Goal: Information Seeking & Learning: Learn about a topic

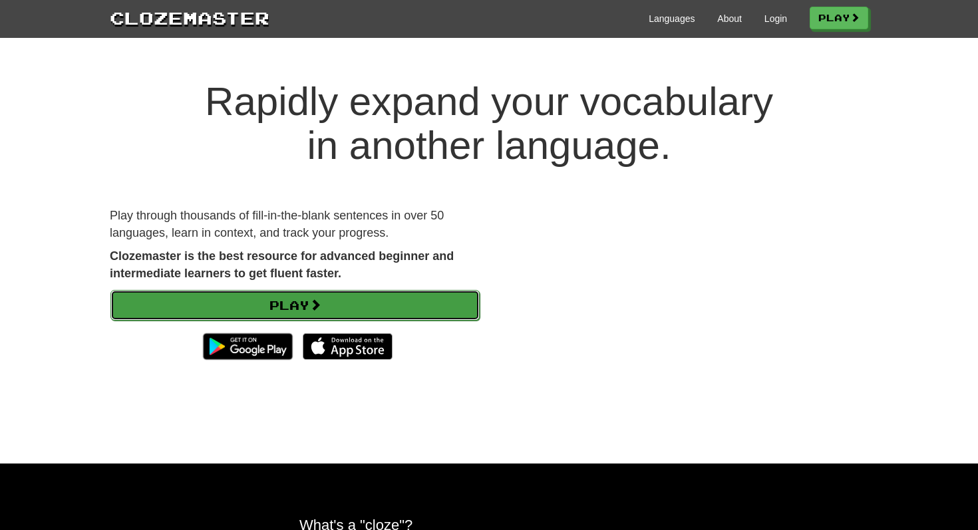
click at [339, 307] on link "Play" at bounding box center [294, 305] width 369 height 31
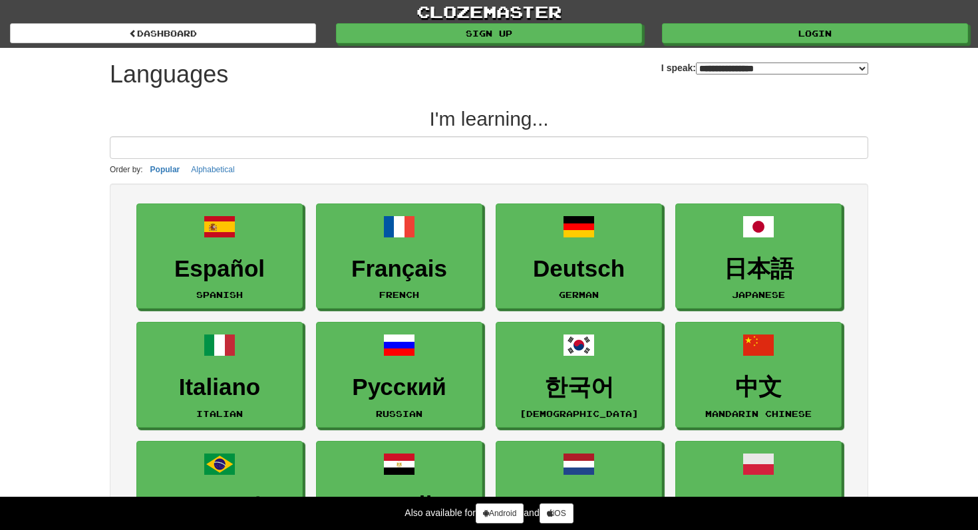
select select "*******"
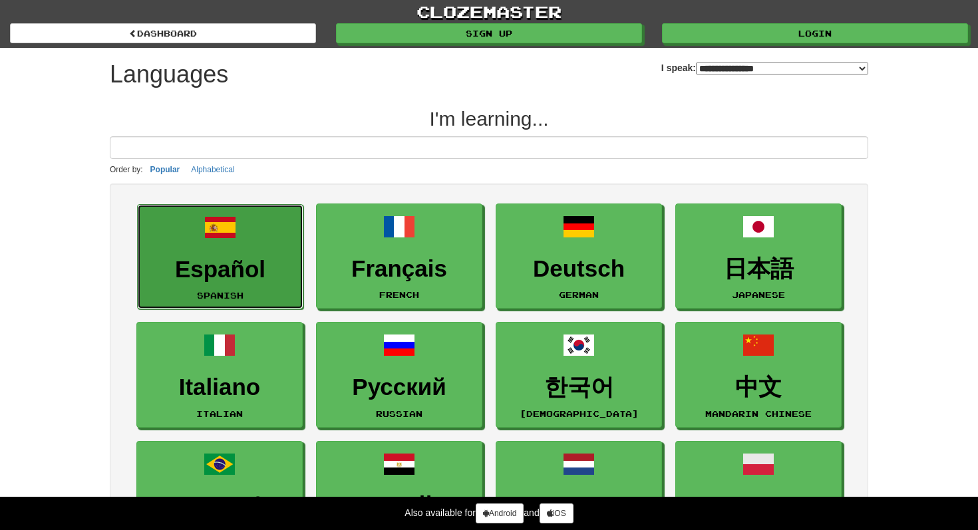
click at [234, 260] on h3 "Español" at bounding box center [220, 270] width 152 height 26
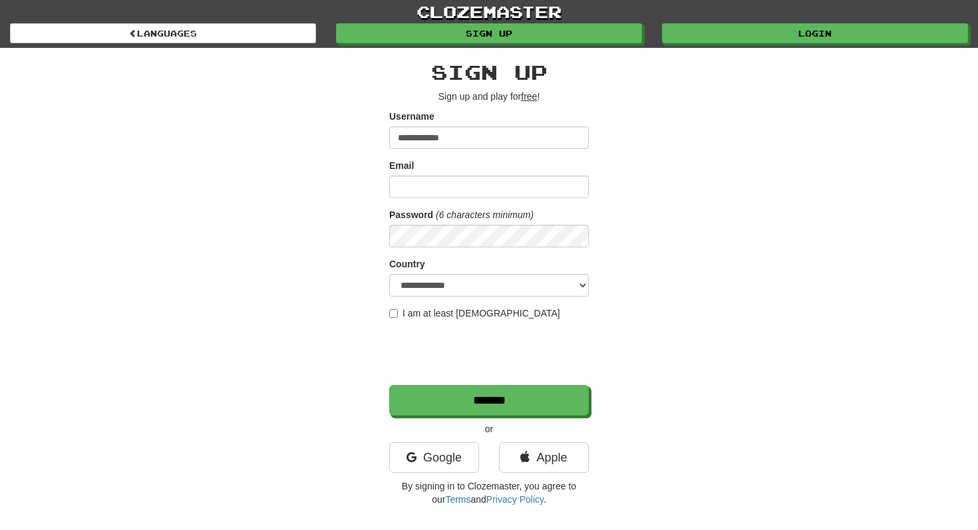
type input "**********"
click at [397, 182] on input "Email" at bounding box center [489, 187] width 200 height 23
type input "**********"
select select "**"
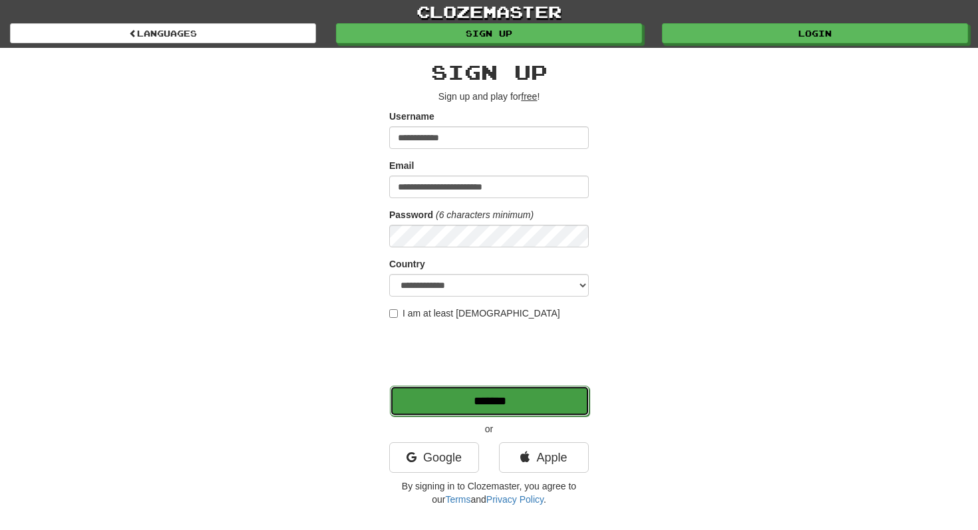
click at [466, 406] on input "*******" at bounding box center [490, 401] width 200 height 31
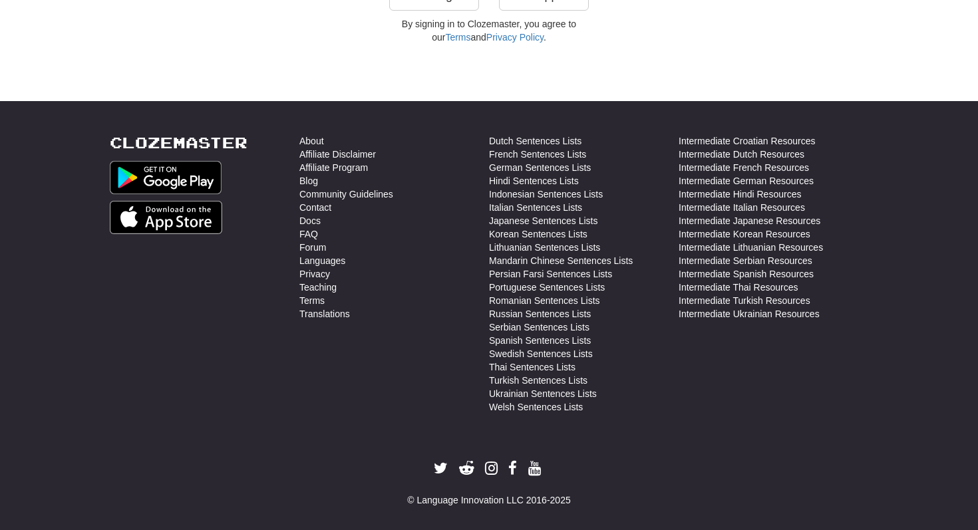
scroll to position [472, 0]
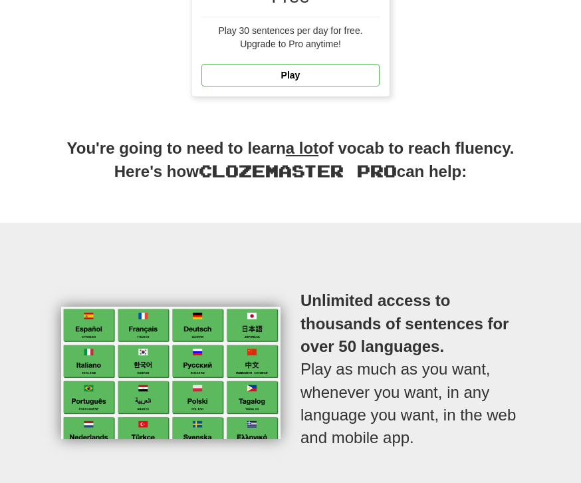
scroll to position [208, 0]
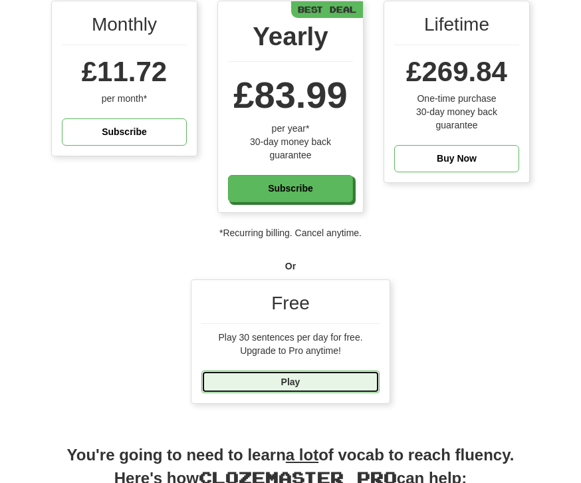
click at [349, 376] on link "Play" at bounding box center [291, 382] width 178 height 23
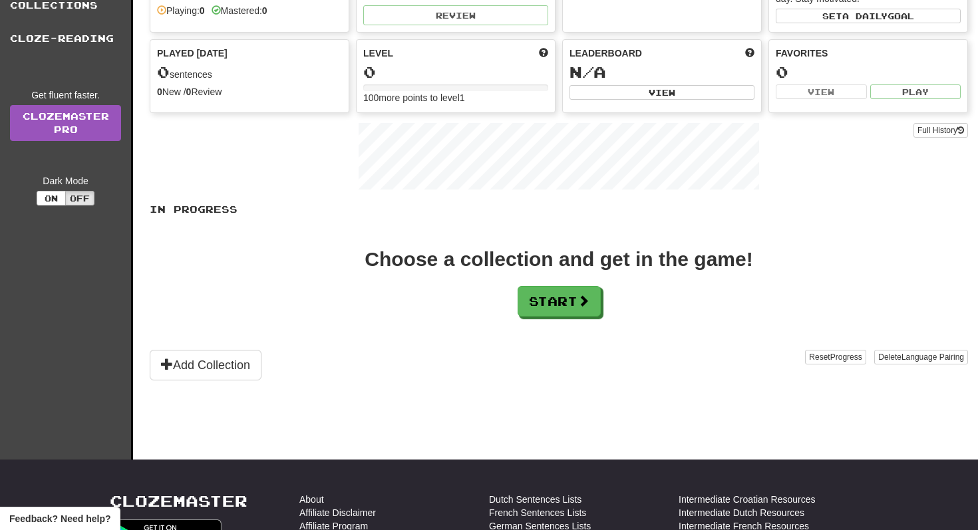
scroll to position [104, 0]
click at [553, 309] on button "Start" at bounding box center [559, 301] width 83 height 31
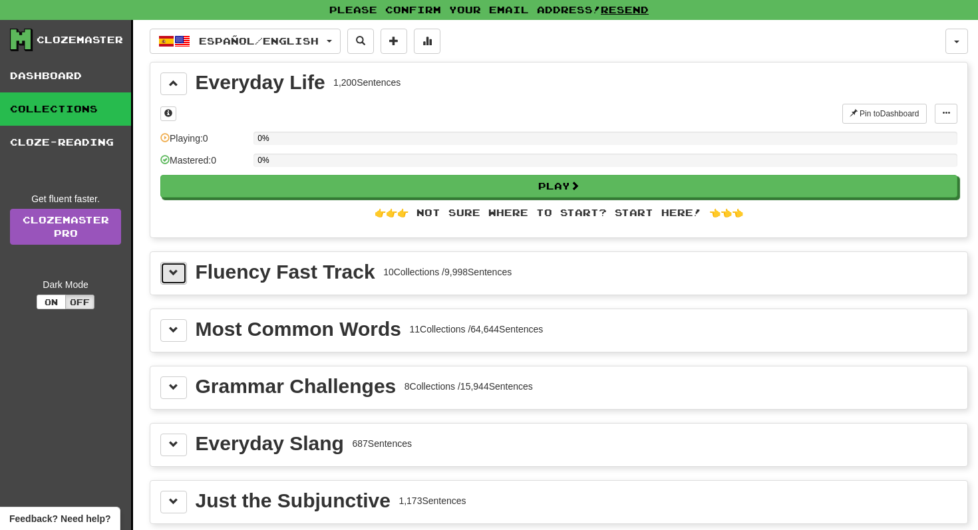
click at [184, 276] on button at bounding box center [173, 273] width 27 height 23
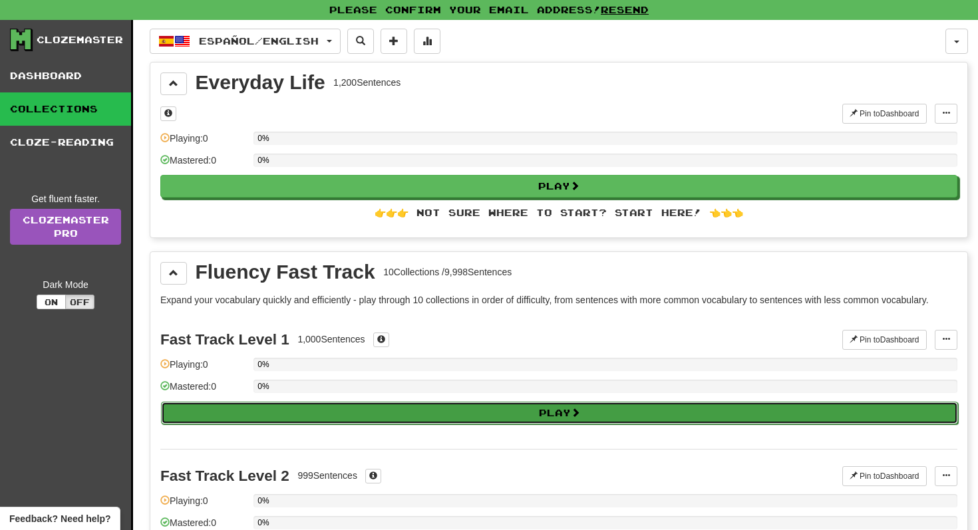
click at [397, 422] on button "Play" at bounding box center [559, 413] width 797 height 23
select select "**"
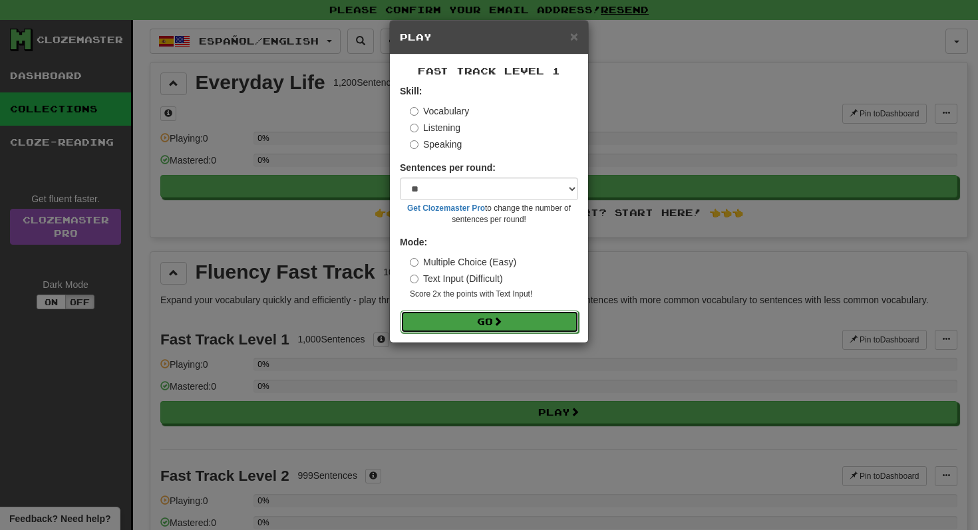
click at [507, 323] on button "Go" at bounding box center [490, 322] width 178 height 23
click at [522, 321] on button "Go" at bounding box center [490, 322] width 178 height 23
click at [576, 43] on span "×" at bounding box center [574, 36] width 8 height 15
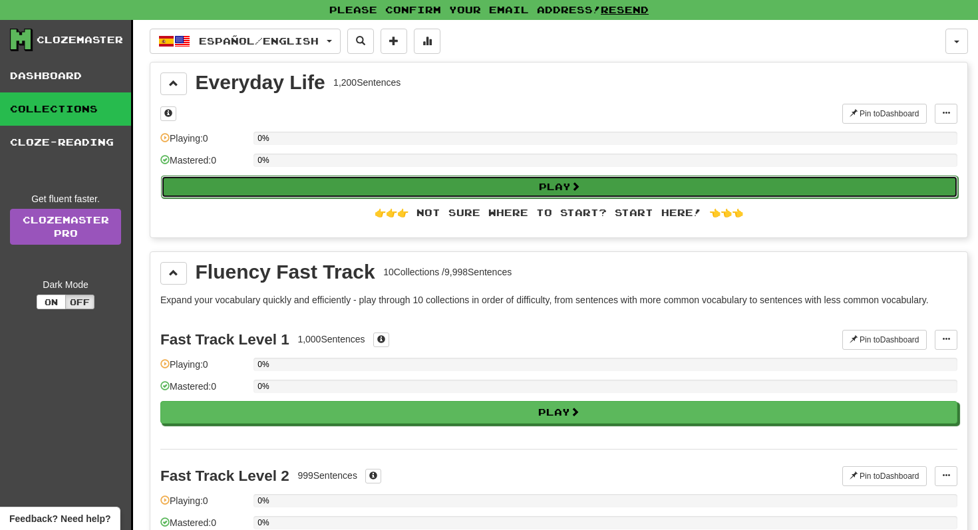
click at [281, 182] on button "Play" at bounding box center [559, 187] width 797 height 23
select select "**"
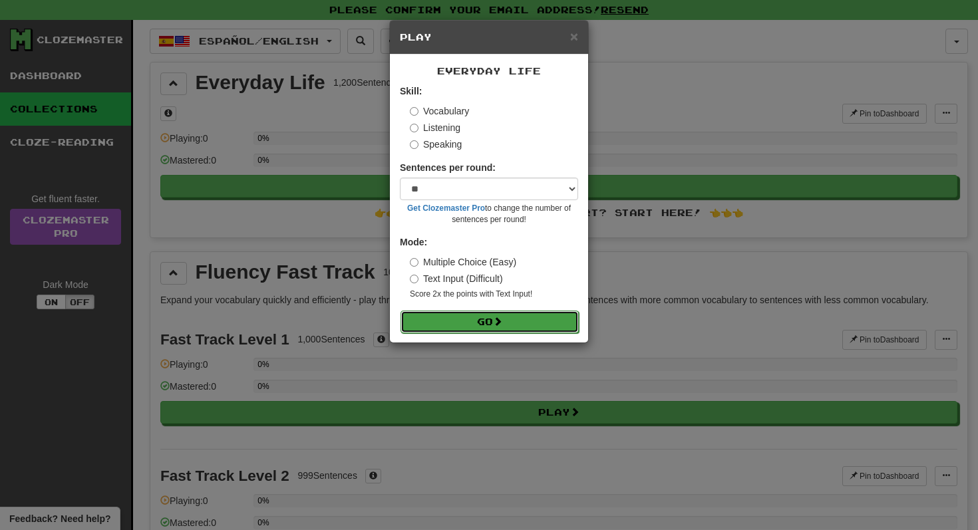
click at [544, 315] on button "Go" at bounding box center [490, 322] width 178 height 23
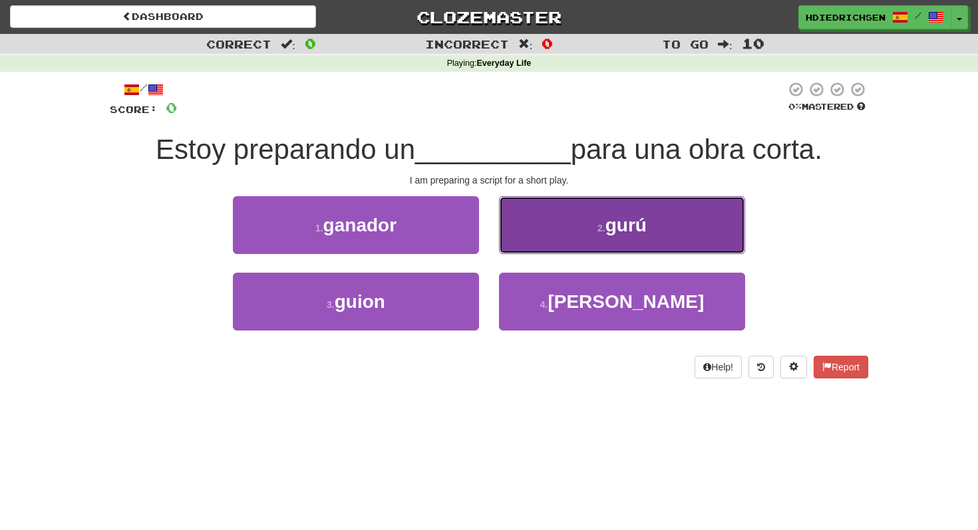
click at [566, 223] on button "2 . gurú" at bounding box center [622, 225] width 246 height 58
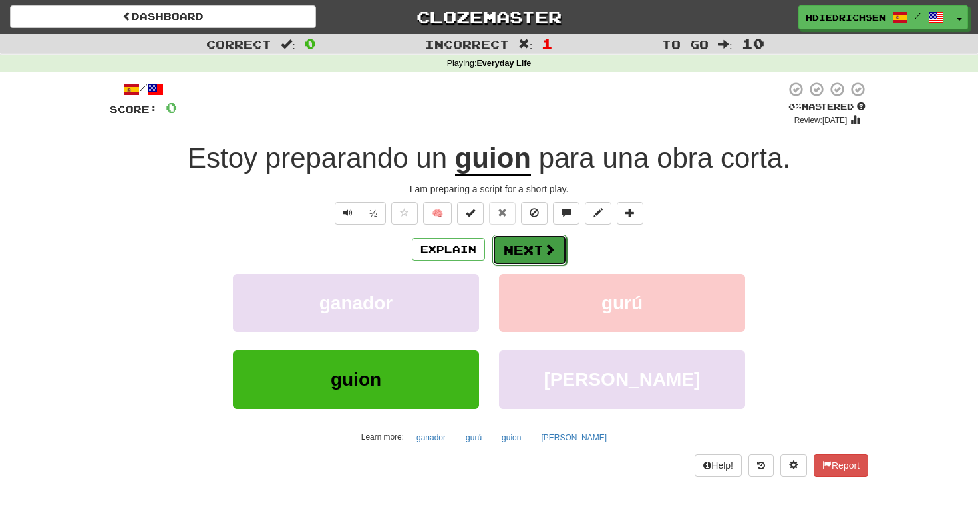
click at [534, 256] on button "Next" at bounding box center [529, 250] width 75 height 31
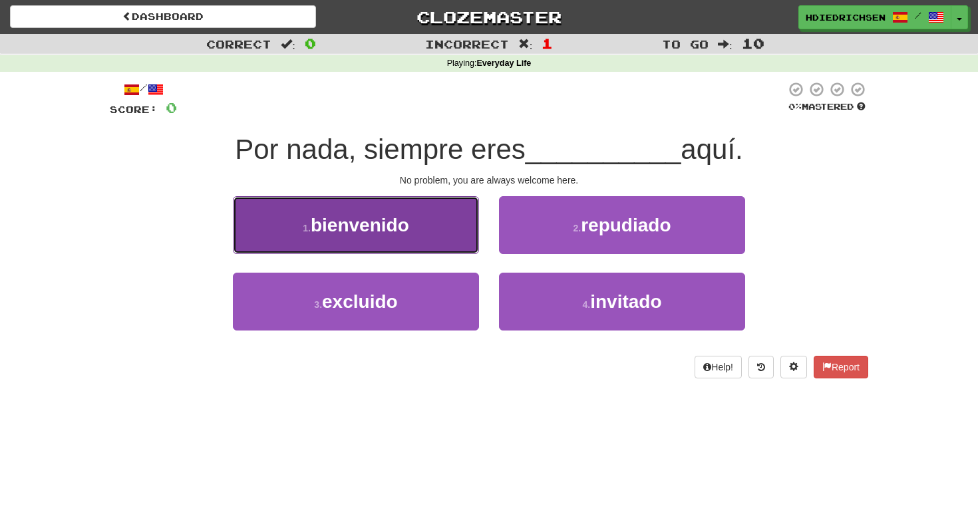
click at [404, 236] on button "1 . bienvenido" at bounding box center [356, 225] width 246 height 58
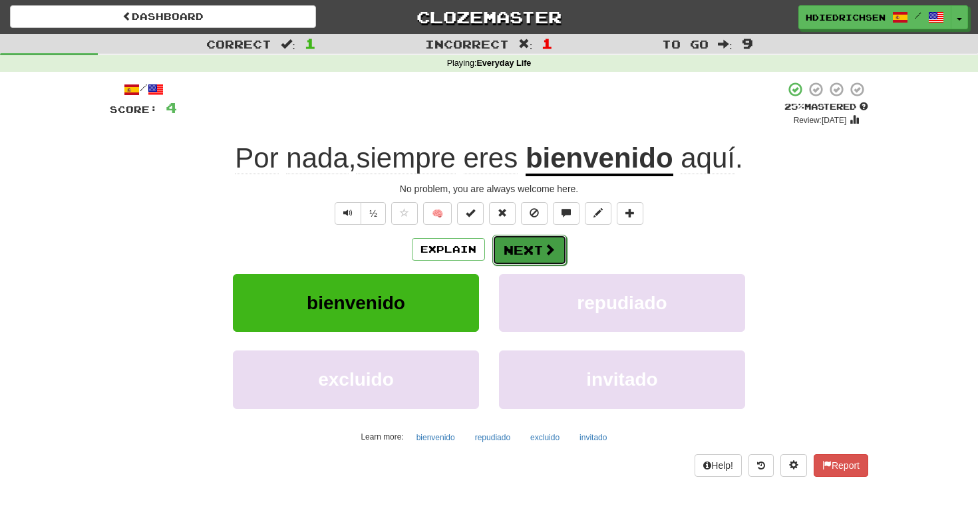
click at [520, 249] on button "Next" at bounding box center [529, 250] width 75 height 31
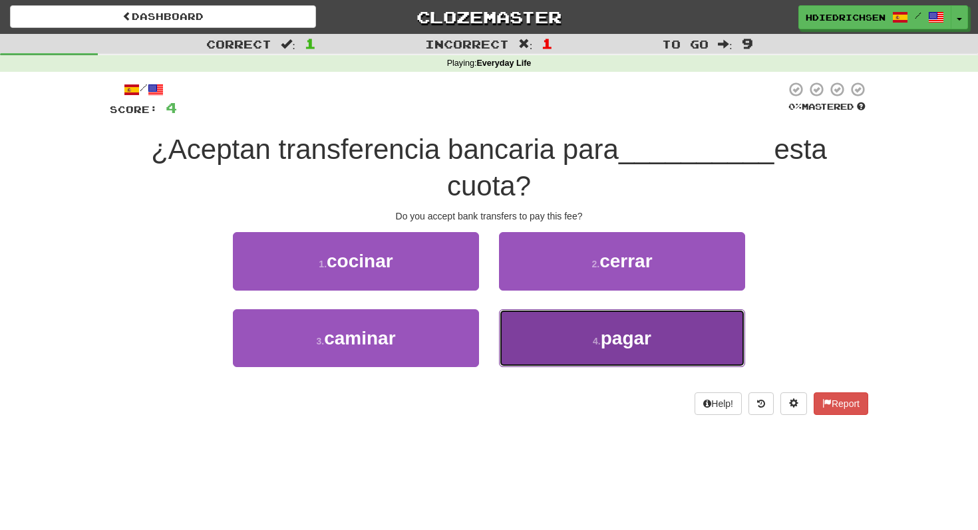
click at [726, 331] on button "4 . pagar" at bounding box center [622, 338] width 246 height 58
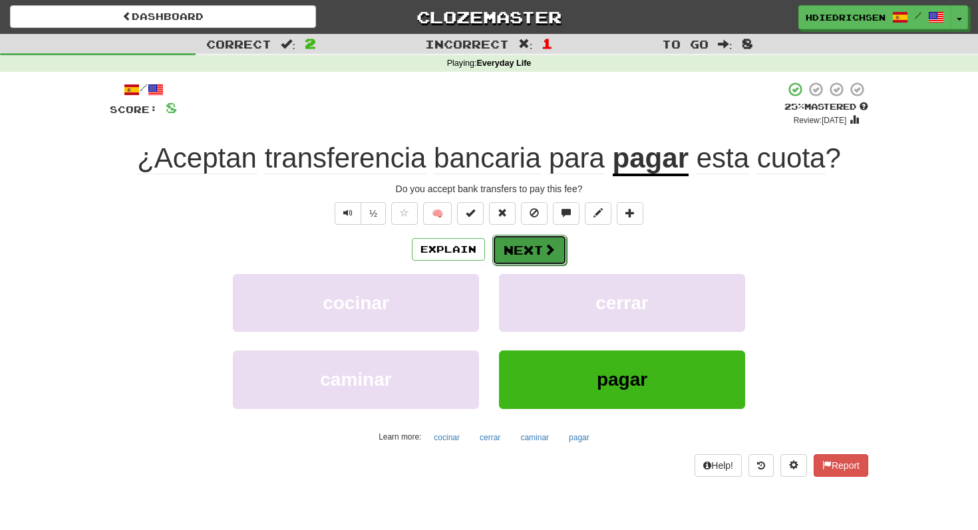
click at [552, 255] on span at bounding box center [550, 250] width 12 height 12
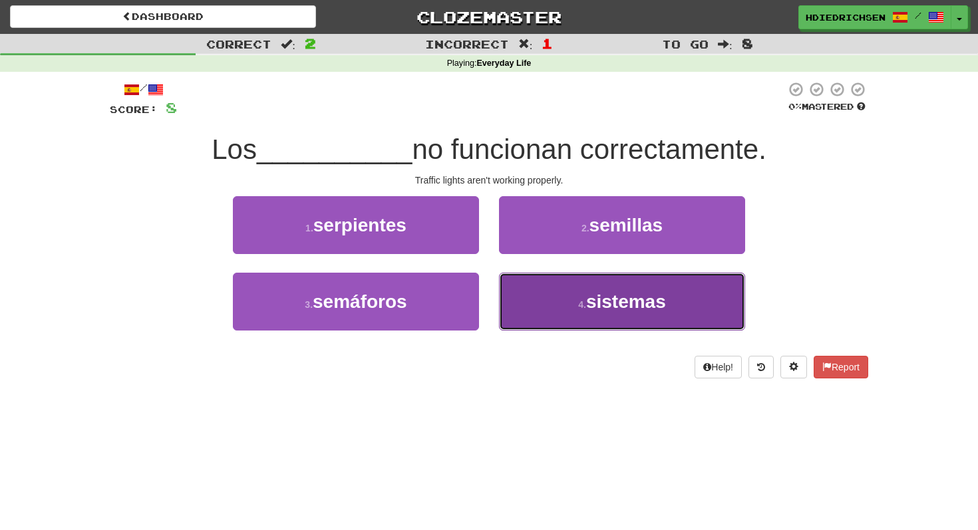
click at [580, 302] on small "4 ." at bounding box center [582, 304] width 8 height 11
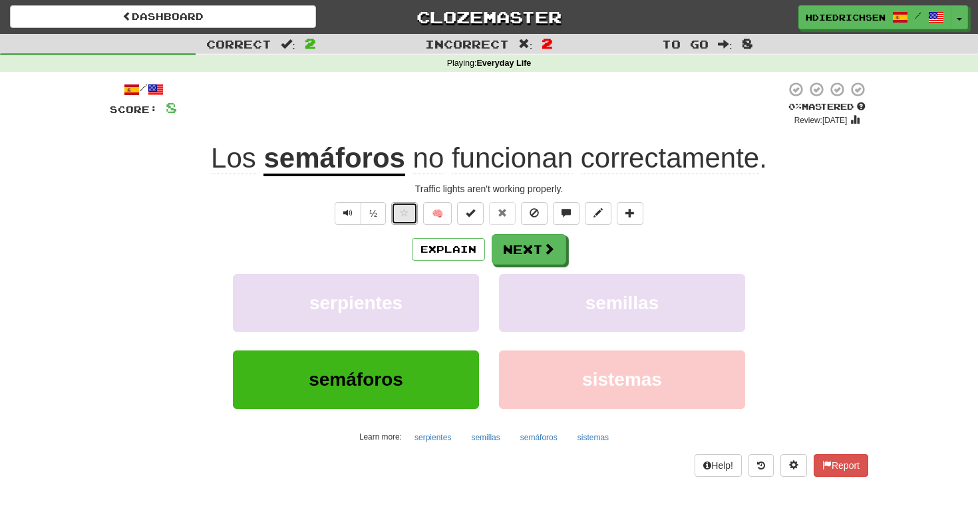
click at [410, 217] on button at bounding box center [404, 213] width 27 height 23
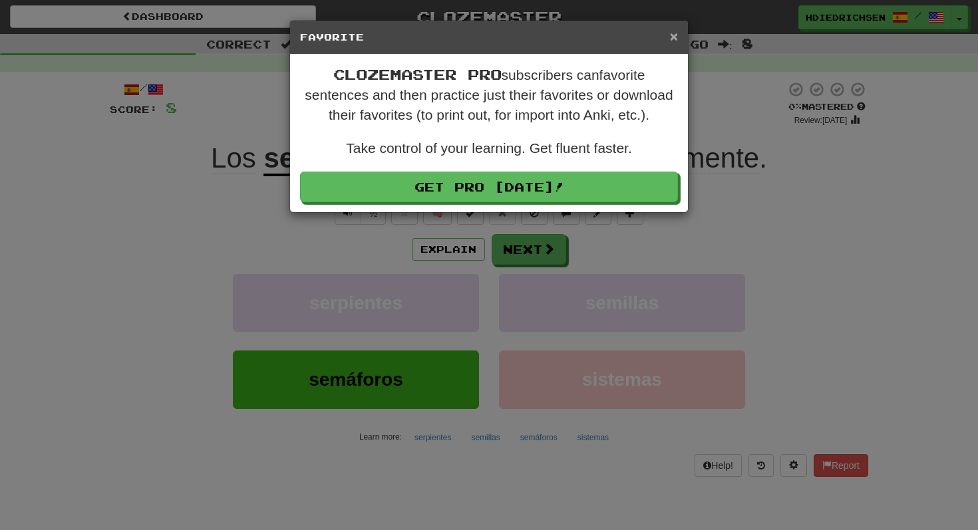
click at [674, 38] on span "×" at bounding box center [674, 36] width 8 height 15
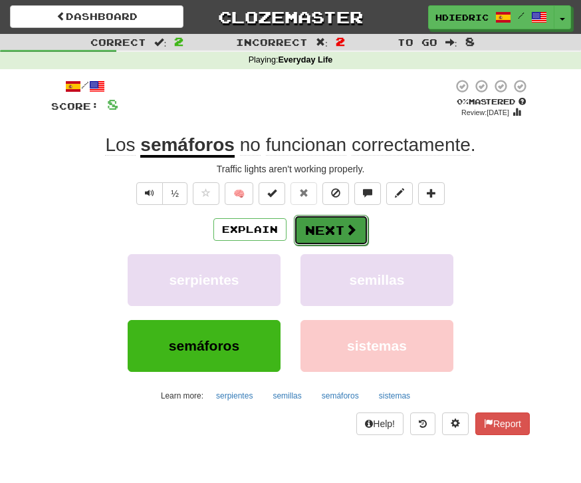
click at [329, 230] on button "Next" at bounding box center [331, 230] width 75 height 31
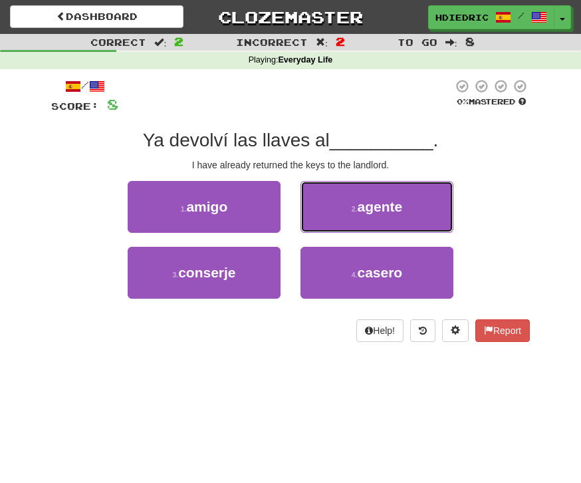
click at [329, 230] on button "2 . agente" at bounding box center [377, 207] width 153 height 52
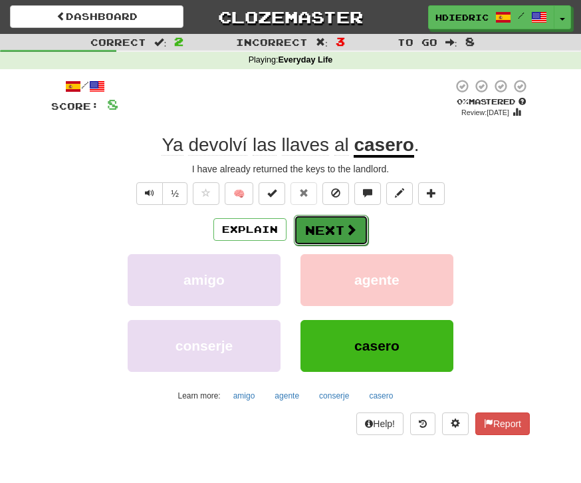
click at [327, 231] on button "Next" at bounding box center [331, 230] width 75 height 31
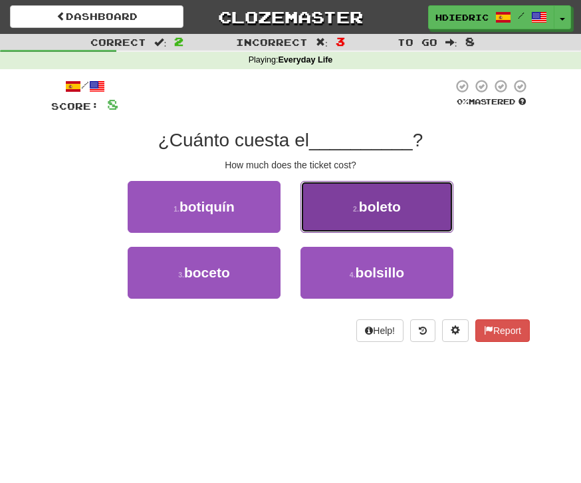
click at [377, 214] on span "boleto" at bounding box center [380, 206] width 42 height 15
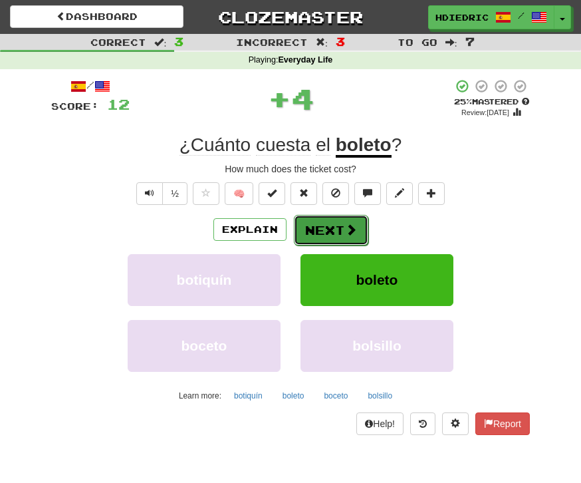
click at [311, 243] on button "Next" at bounding box center [331, 230] width 75 height 31
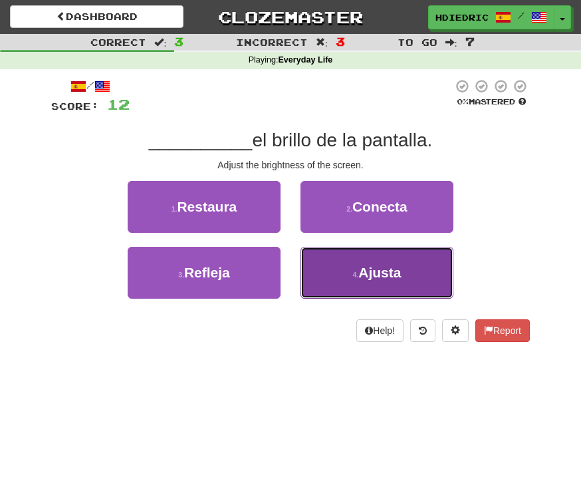
click at [405, 269] on button "4 . Ajusta" at bounding box center [377, 273] width 153 height 52
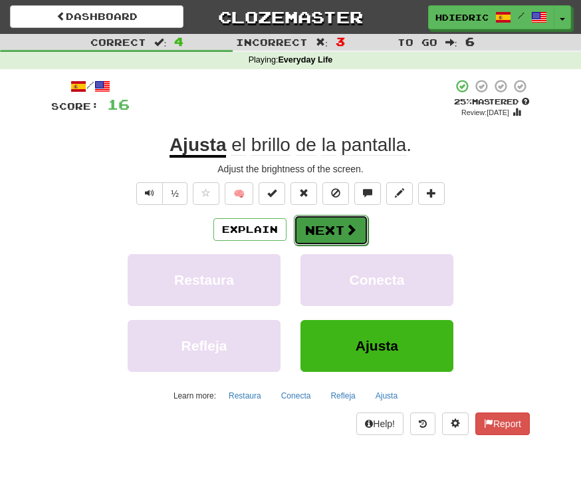
click at [336, 232] on button "Next" at bounding box center [331, 230] width 75 height 31
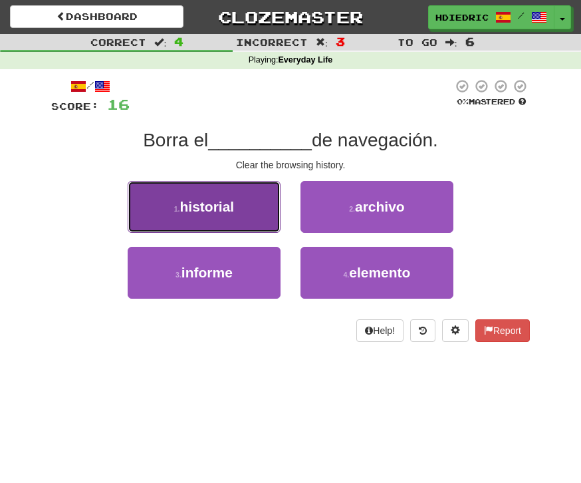
click at [230, 216] on button "1 . historial" at bounding box center [204, 207] width 153 height 52
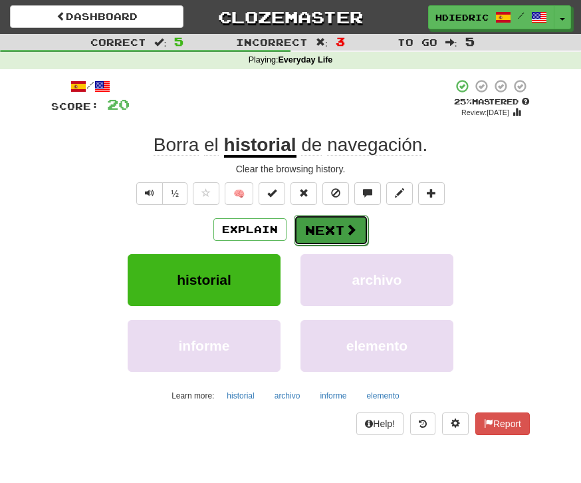
click at [341, 226] on button "Next" at bounding box center [331, 230] width 75 height 31
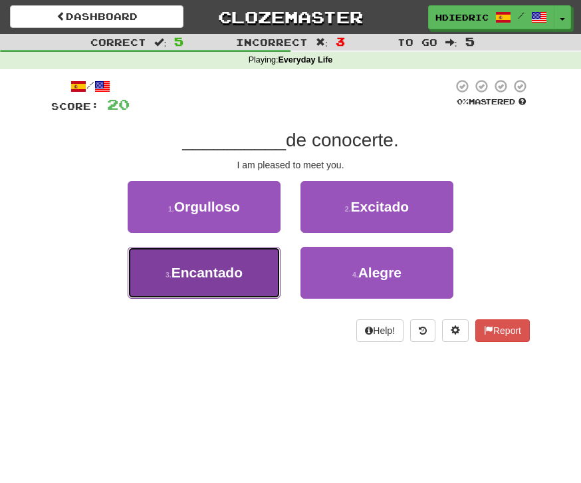
click at [235, 277] on span "Encantado" at bounding box center [207, 272] width 71 height 15
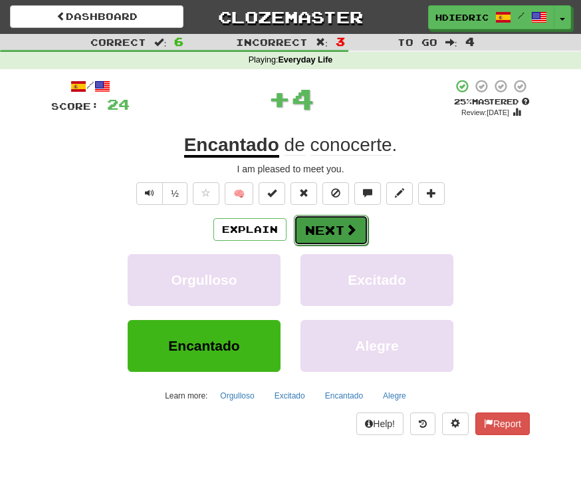
click at [318, 241] on button "Next" at bounding box center [331, 230] width 75 height 31
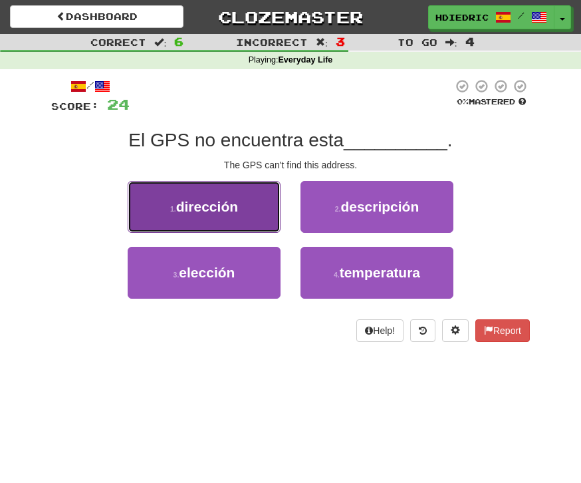
click at [215, 230] on button "1 . dirección" at bounding box center [204, 207] width 153 height 52
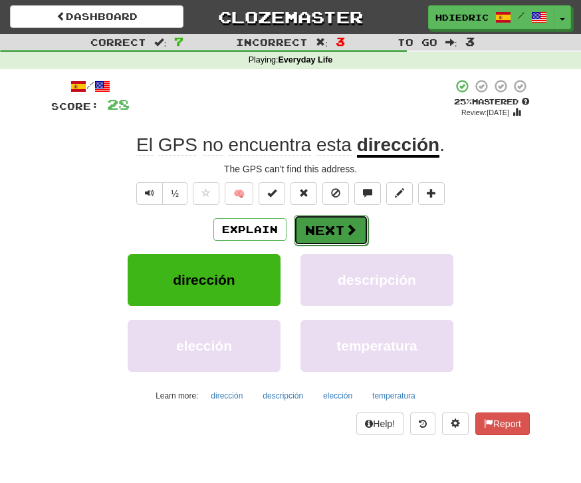
click at [313, 229] on button "Next" at bounding box center [331, 230] width 75 height 31
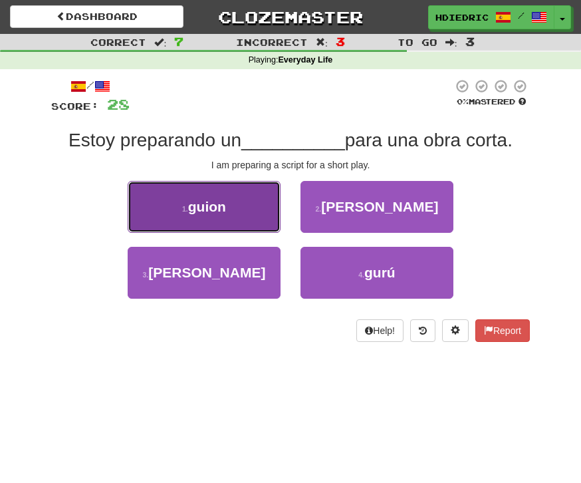
click at [258, 217] on button "1 . guion" at bounding box center [204, 207] width 153 height 52
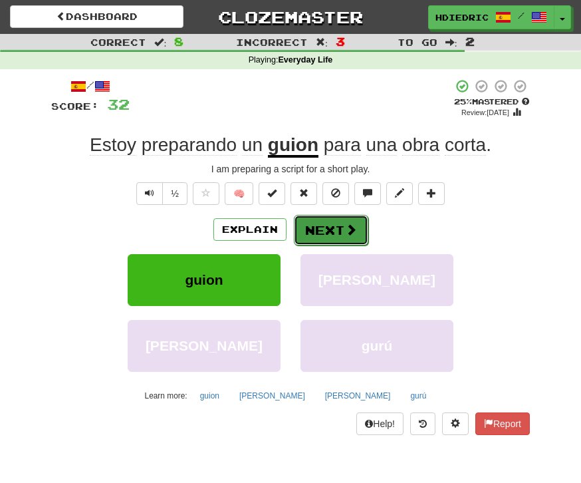
click at [340, 234] on button "Next" at bounding box center [331, 230] width 75 height 31
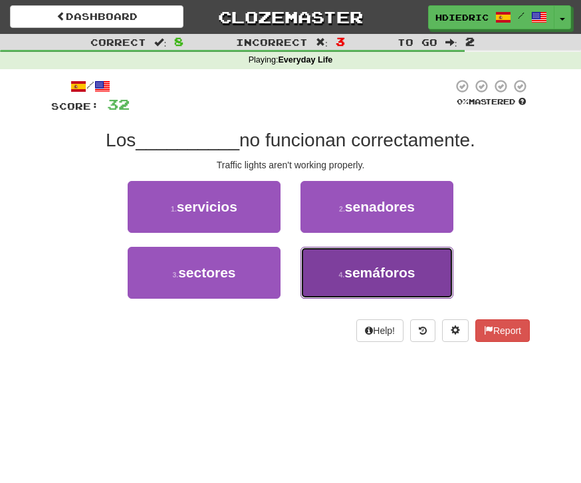
click at [348, 270] on span "semáforos" at bounding box center [380, 272] width 71 height 15
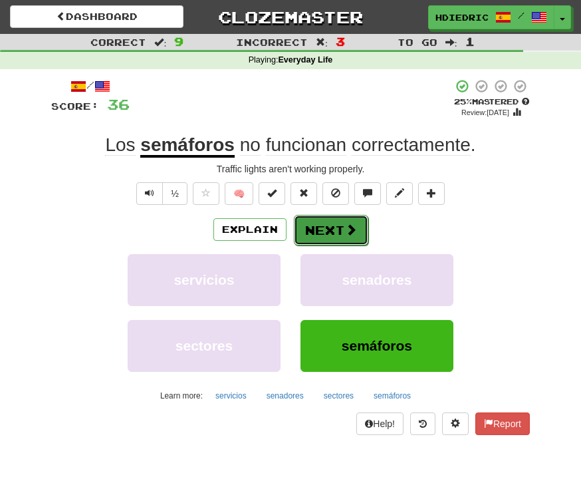
click at [334, 233] on button "Next" at bounding box center [331, 230] width 75 height 31
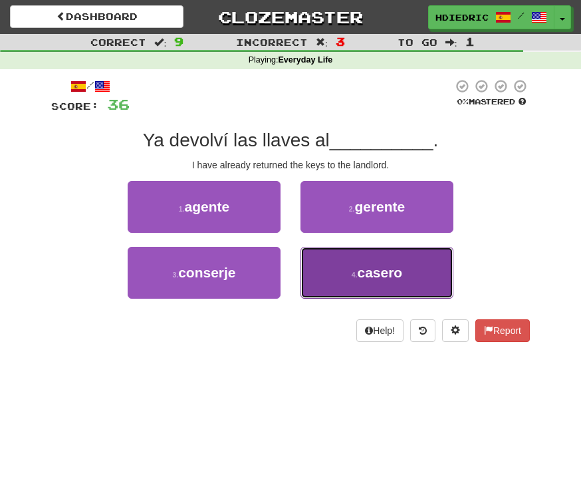
click at [387, 257] on button "4 . casero" at bounding box center [377, 273] width 153 height 52
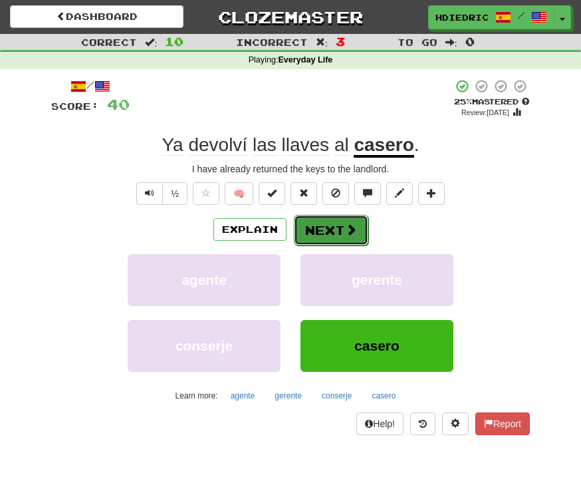
click at [327, 238] on button "Next" at bounding box center [331, 230] width 75 height 31
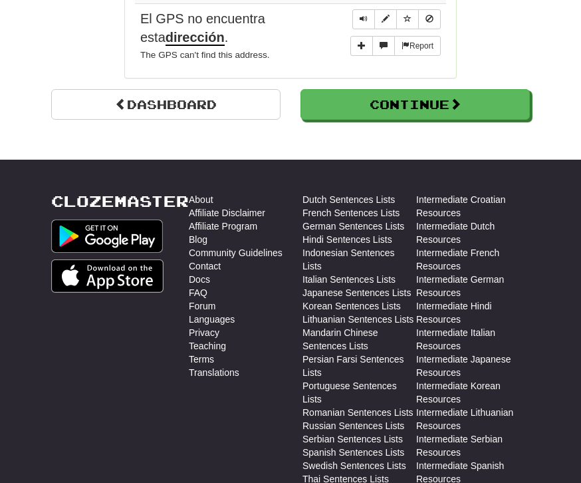
scroll to position [1401, 0]
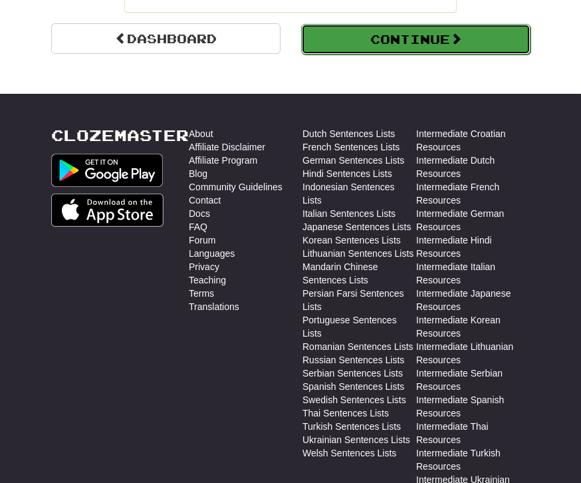
click at [478, 40] on button "Continue" at bounding box center [416, 39] width 230 height 31
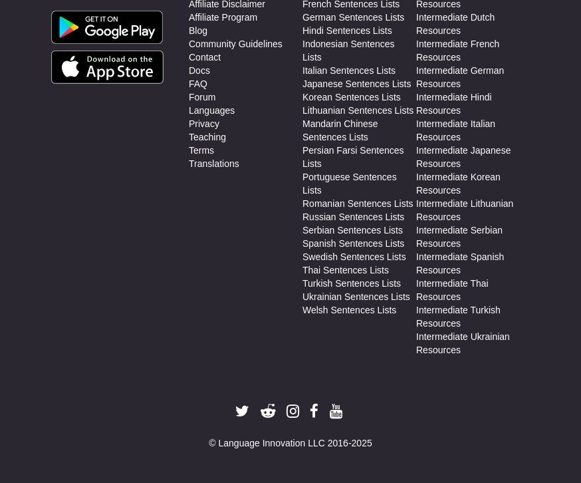
scroll to position [0, 0]
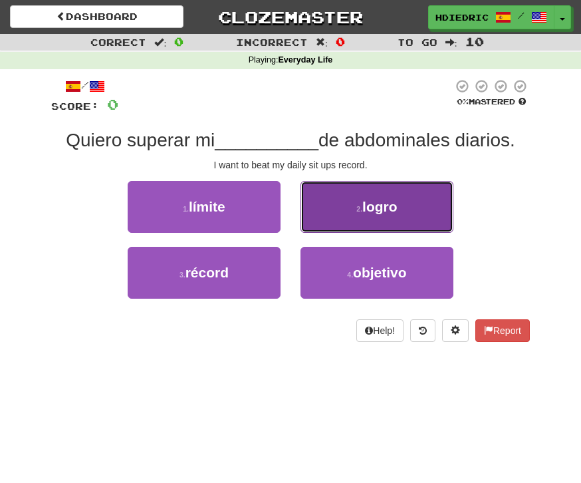
click at [352, 223] on button "2 . logro" at bounding box center [377, 207] width 153 height 52
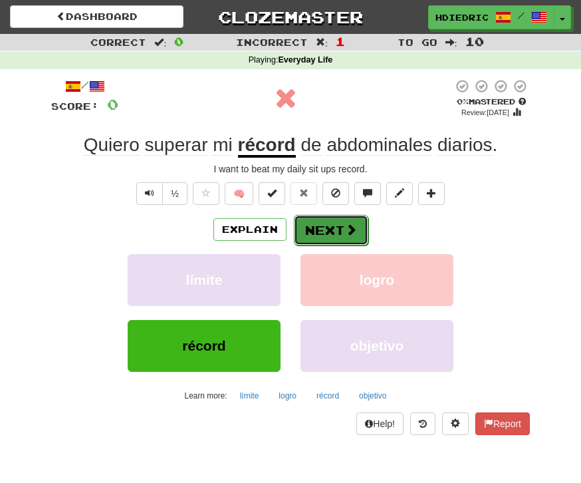
click at [332, 232] on button "Next" at bounding box center [331, 230] width 75 height 31
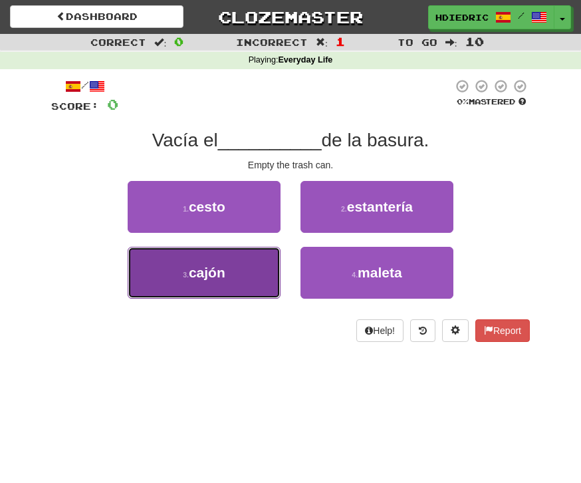
click at [238, 278] on button "3 . cajón" at bounding box center [204, 273] width 153 height 52
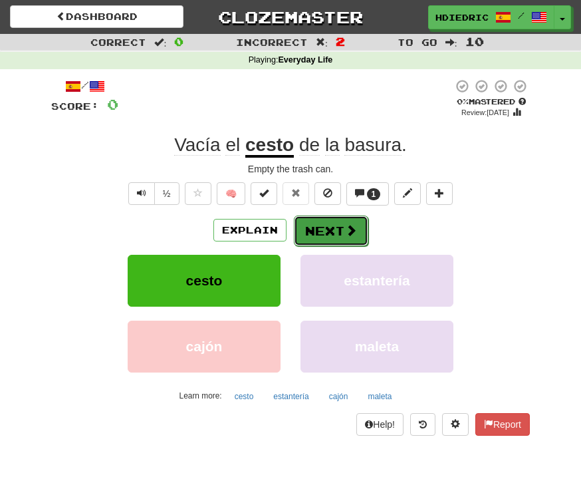
click at [340, 238] on button "Next" at bounding box center [331, 231] width 75 height 31
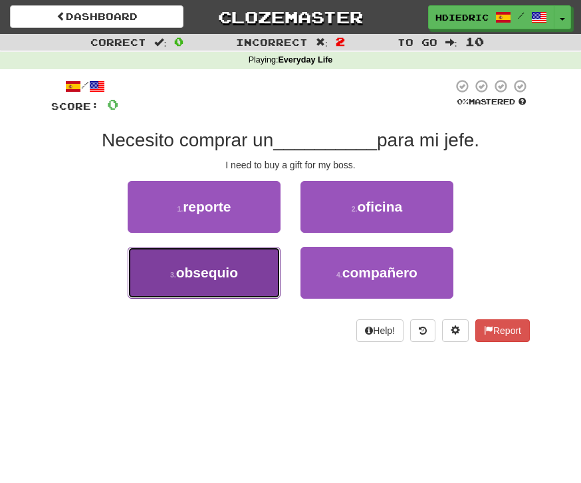
click at [237, 292] on button "3 . obsequio" at bounding box center [204, 273] width 153 height 52
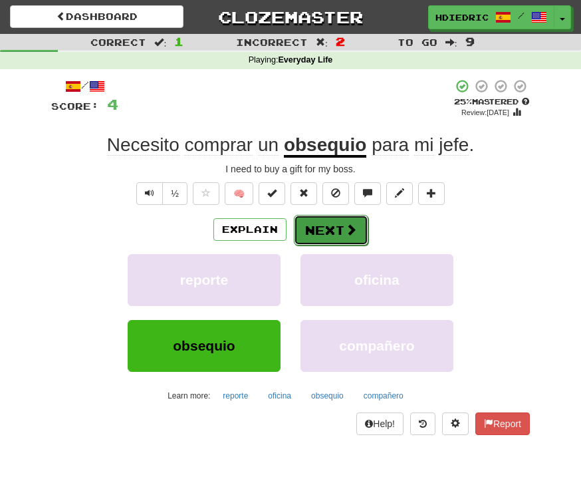
click at [327, 233] on button "Next" at bounding box center [331, 230] width 75 height 31
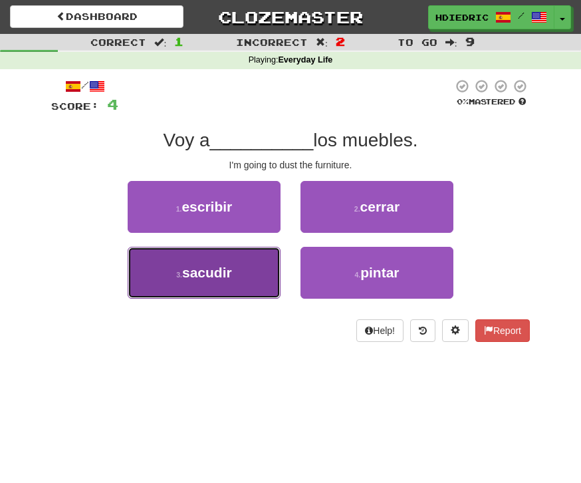
click at [200, 288] on button "3 . sacudir" at bounding box center [204, 273] width 153 height 52
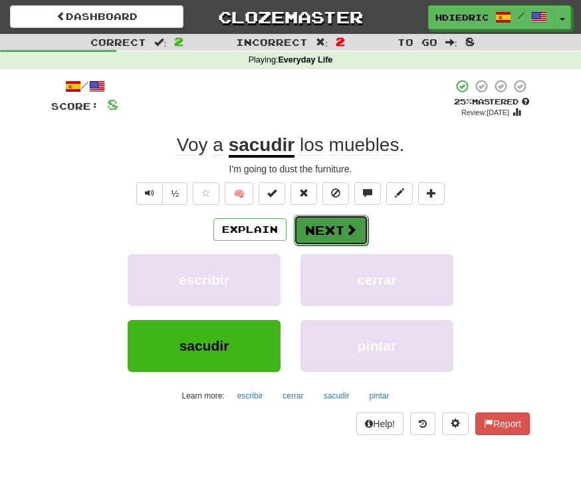
click at [337, 233] on button "Next" at bounding box center [331, 230] width 75 height 31
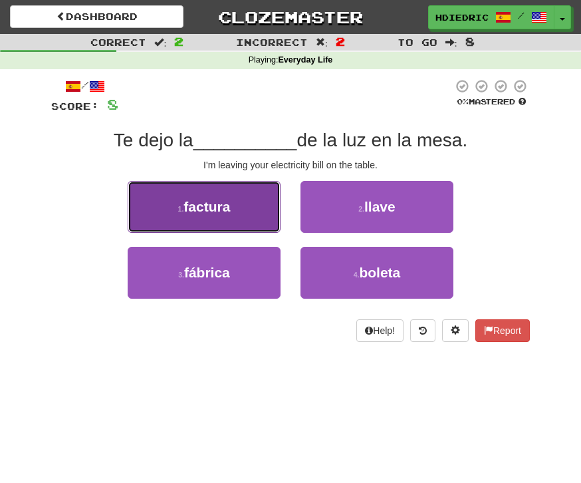
click at [218, 199] on span "factura" at bounding box center [207, 206] width 47 height 15
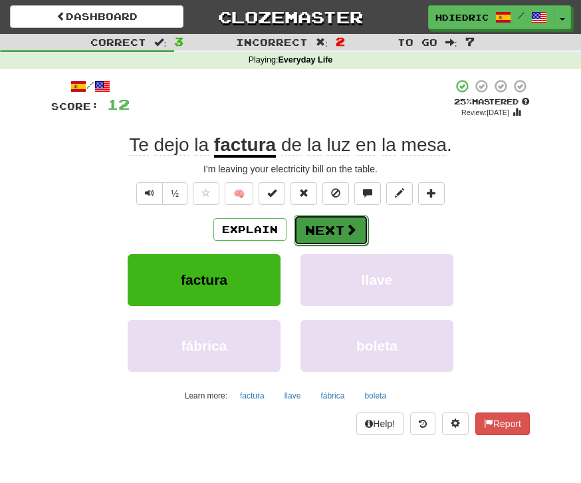
click at [343, 234] on button "Next" at bounding box center [331, 230] width 75 height 31
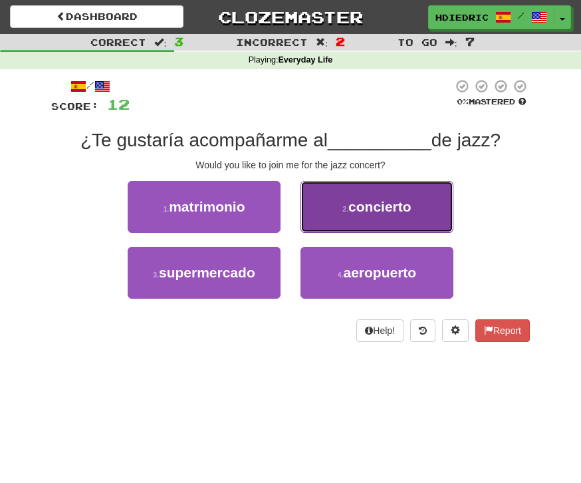
click at [393, 200] on span "concierto" at bounding box center [380, 206] width 63 height 15
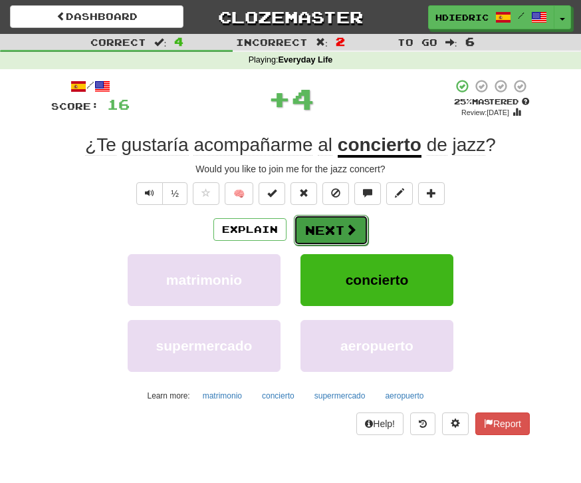
click at [356, 224] on button "Next" at bounding box center [331, 230] width 75 height 31
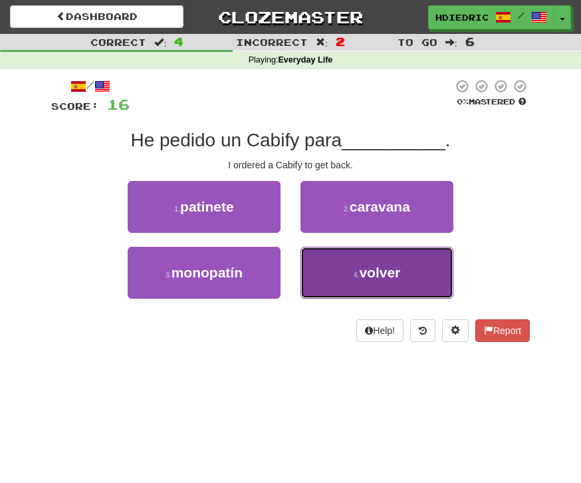
click at [332, 266] on button "4 . volver" at bounding box center [377, 273] width 153 height 52
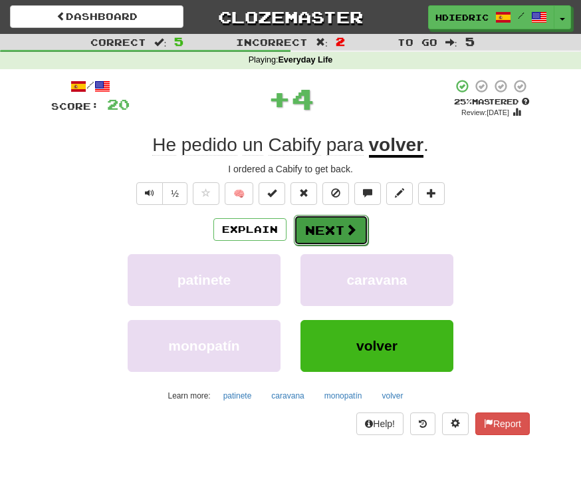
click at [327, 222] on button "Next" at bounding box center [331, 230] width 75 height 31
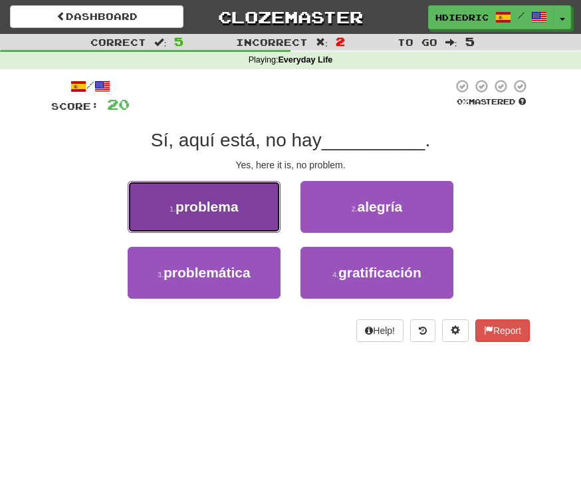
click at [230, 225] on button "1 . problema" at bounding box center [204, 207] width 153 height 52
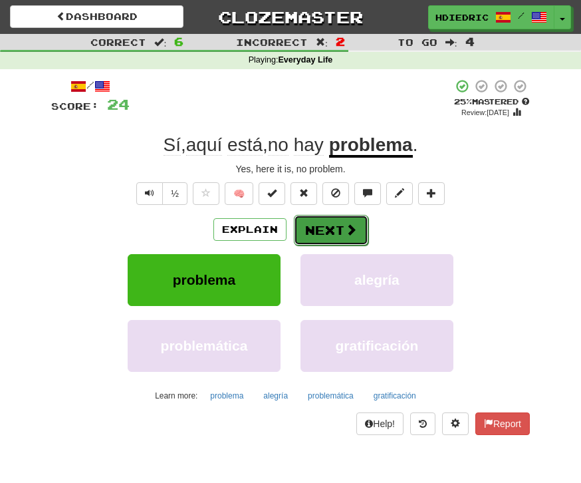
click at [329, 232] on button "Next" at bounding box center [331, 230] width 75 height 31
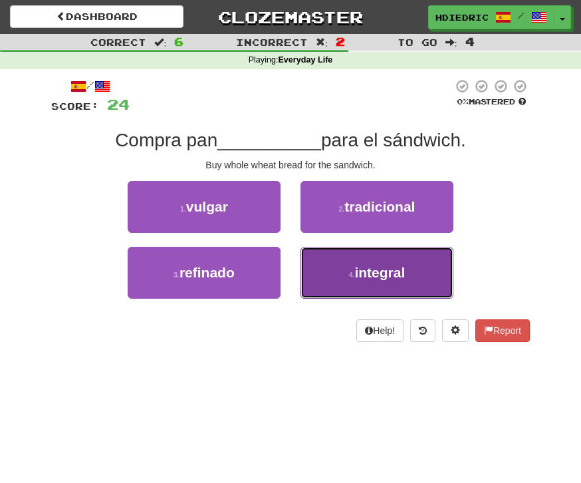
click at [382, 273] on span "integral" at bounding box center [380, 272] width 51 height 15
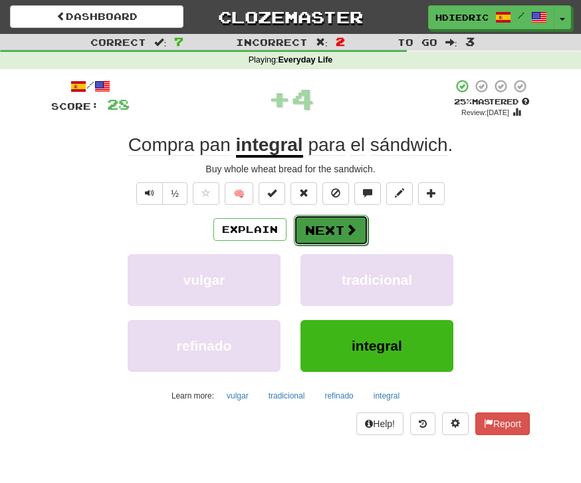
click at [319, 224] on button "Next" at bounding box center [331, 230] width 75 height 31
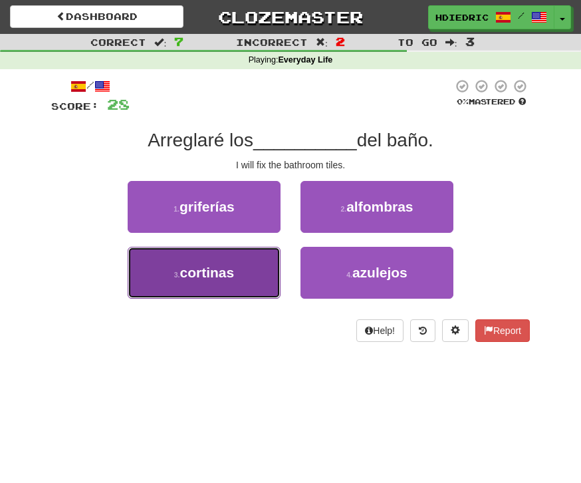
click at [234, 279] on span "cortinas" at bounding box center [207, 272] width 55 height 15
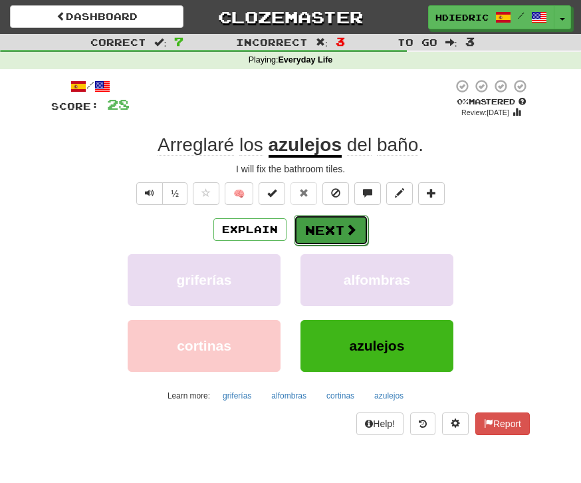
click at [331, 234] on button "Next" at bounding box center [331, 230] width 75 height 31
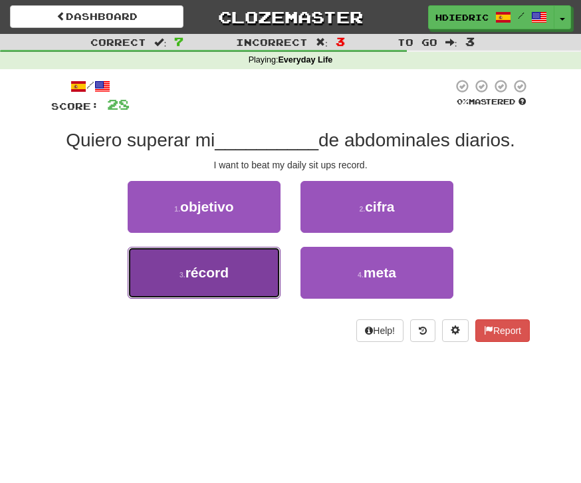
click at [240, 274] on button "3 . récord" at bounding box center [204, 273] width 153 height 52
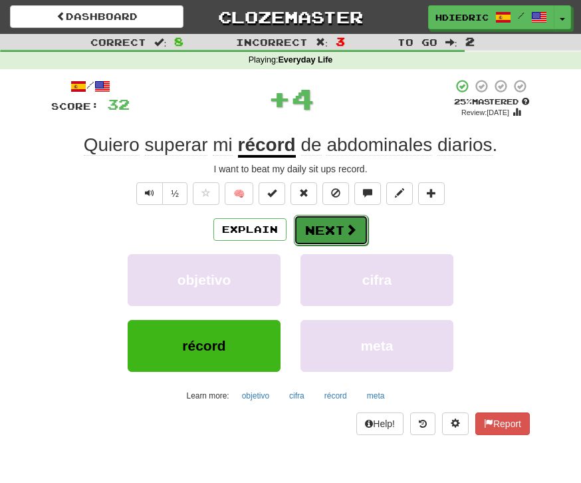
click at [318, 225] on button "Next" at bounding box center [331, 230] width 75 height 31
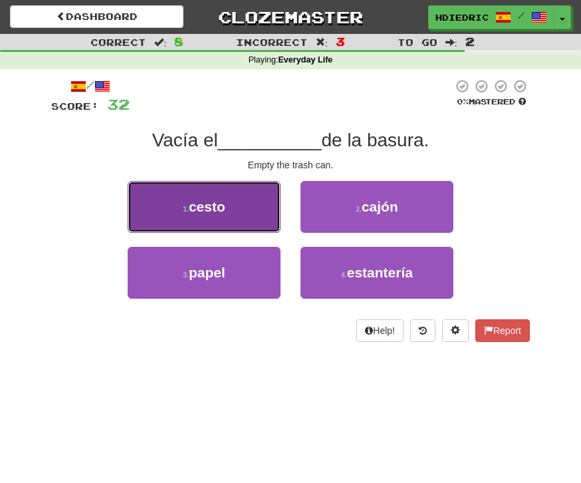
click at [204, 200] on span "cesto" at bounding box center [207, 206] width 37 height 15
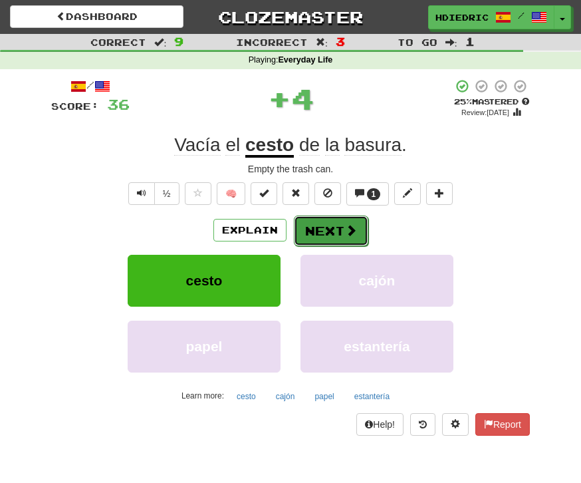
click at [333, 234] on button "Next" at bounding box center [331, 231] width 75 height 31
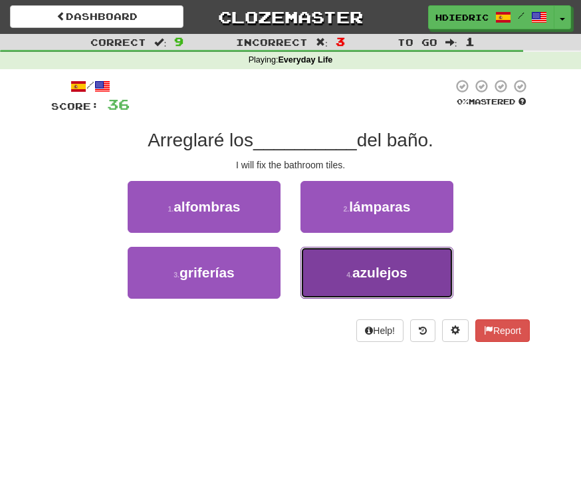
click at [403, 262] on button "4 . azulejos" at bounding box center [377, 273] width 153 height 52
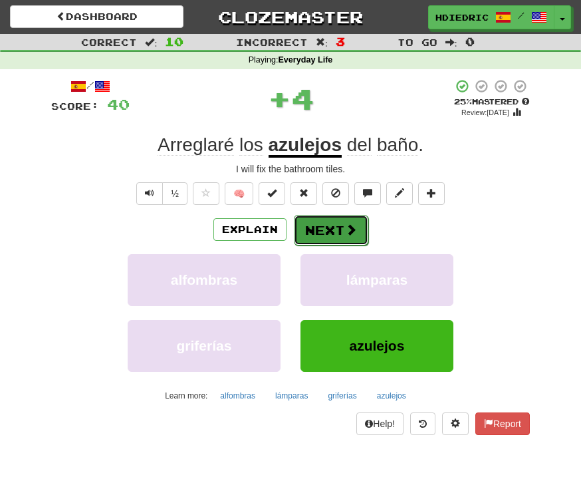
click at [335, 228] on button "Next" at bounding box center [331, 230] width 75 height 31
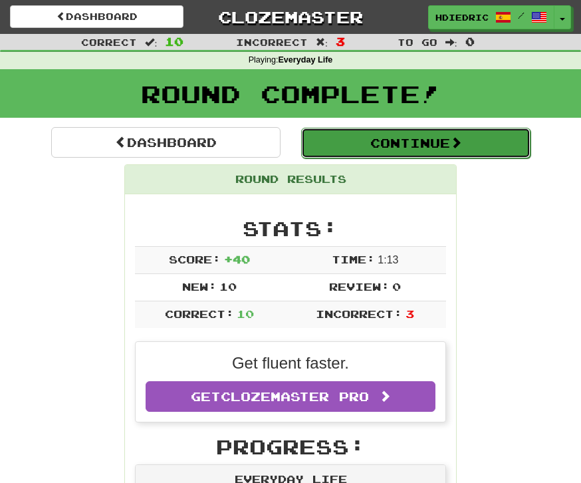
click at [395, 135] on button "Continue" at bounding box center [416, 143] width 230 height 31
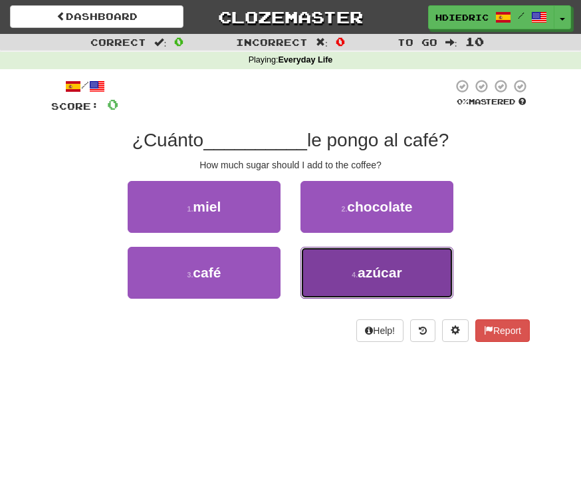
click at [390, 272] on span "azúcar" at bounding box center [380, 272] width 45 height 15
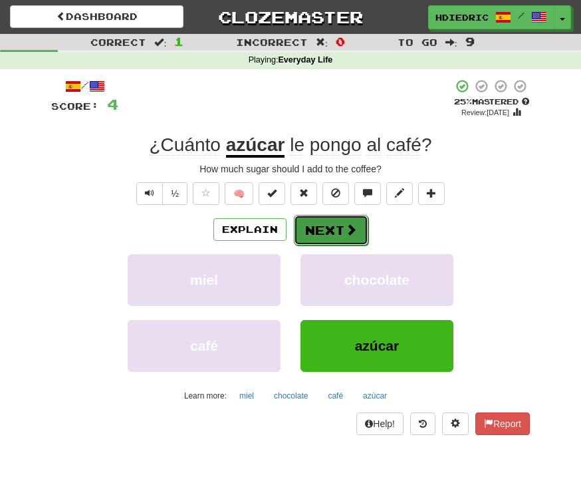
click at [343, 227] on button "Next" at bounding box center [331, 230] width 75 height 31
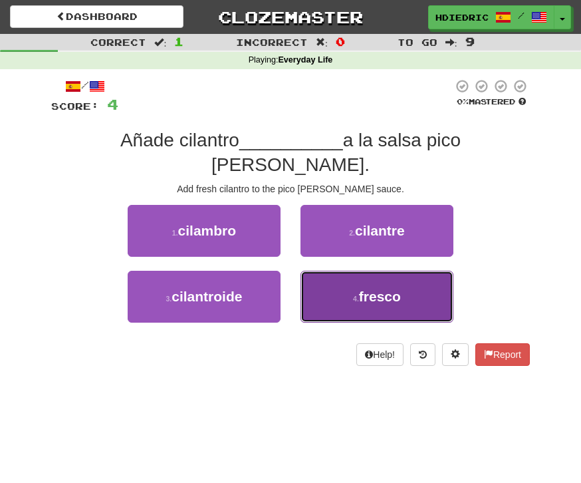
click at [379, 289] on span "fresco" at bounding box center [380, 296] width 42 height 15
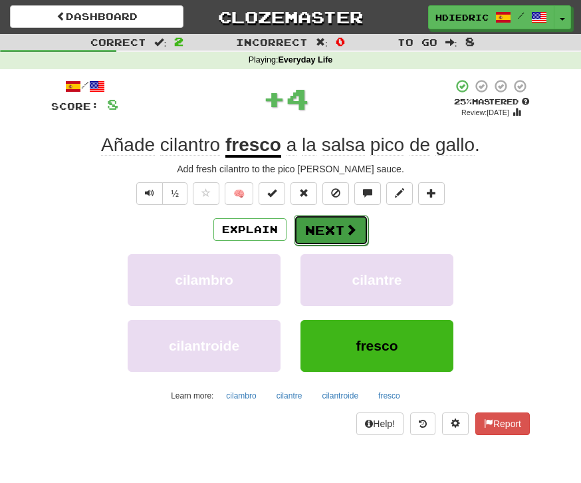
click at [341, 236] on button "Next" at bounding box center [331, 230] width 75 height 31
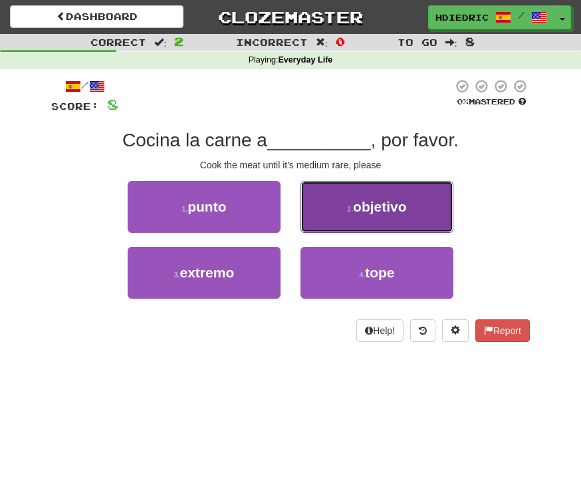
click at [352, 214] on button "2 . objetivo" at bounding box center [377, 207] width 153 height 52
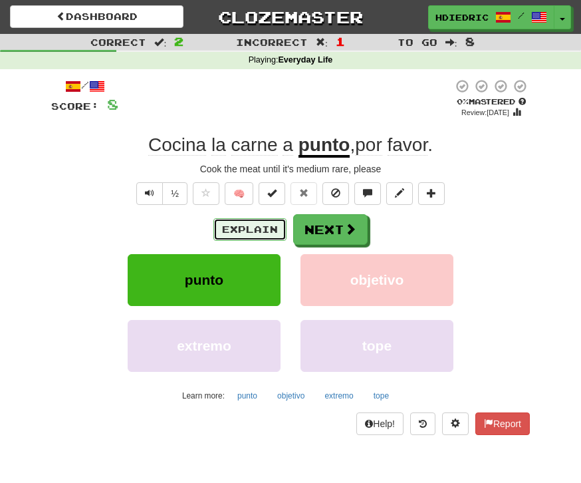
click at [269, 231] on button "Explain" at bounding box center [250, 229] width 73 height 23
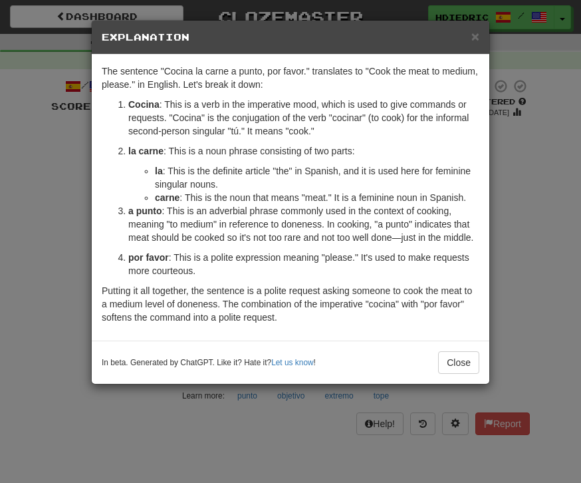
click at [448, 361] on div "In beta. Generated by ChatGPT. Like it? Hate it? Let us know ! Close" at bounding box center [291, 362] width 398 height 43
click at [448, 365] on button "Close" at bounding box center [458, 362] width 41 height 23
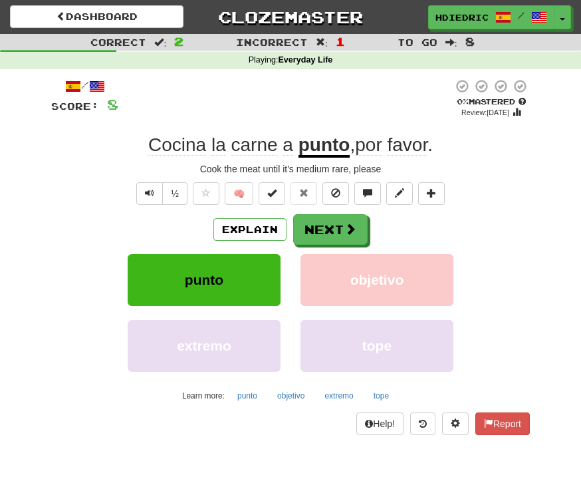
click at [326, 214] on div "Explain Next" at bounding box center [290, 229] width 479 height 31
click at [332, 232] on button "Next" at bounding box center [331, 230] width 75 height 31
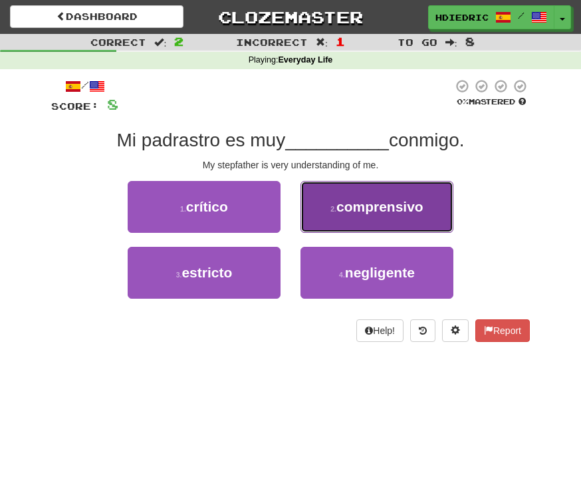
click at [403, 220] on button "2 . comprensivo" at bounding box center [377, 207] width 153 height 52
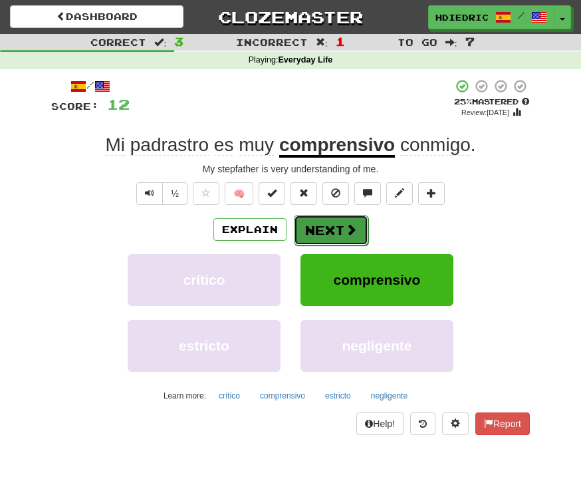
click at [356, 233] on span at bounding box center [351, 230] width 12 height 12
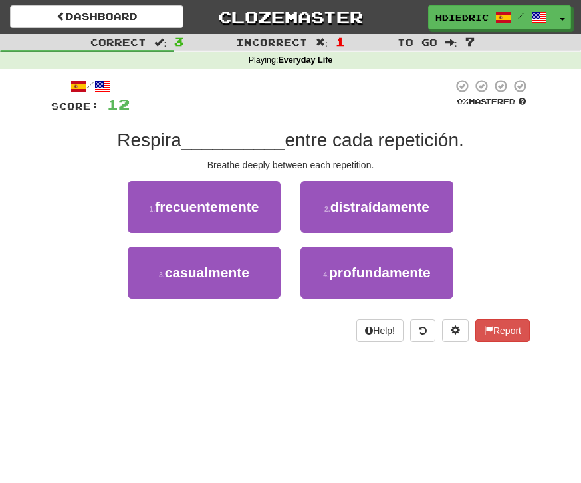
click at [379, 305] on div "4 . profundamente" at bounding box center [377, 280] width 173 height 66
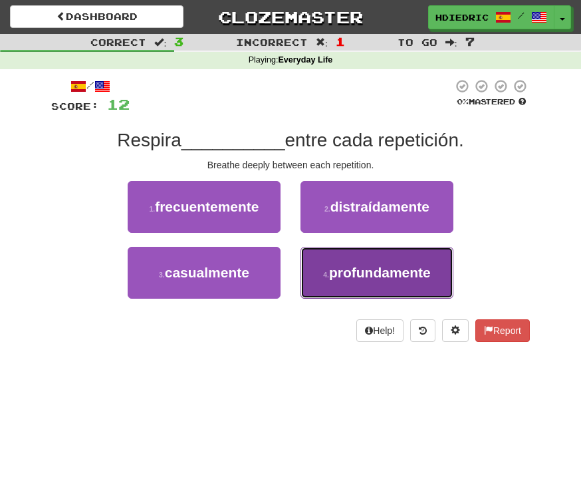
click at [380, 285] on button "4 . profundamente" at bounding box center [377, 273] width 153 height 52
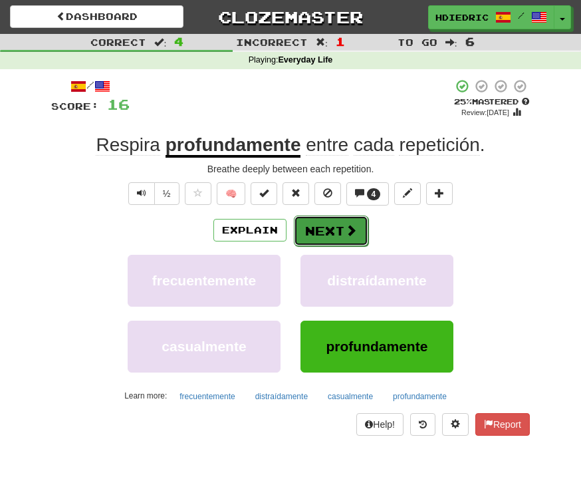
click at [348, 234] on span at bounding box center [351, 230] width 12 height 12
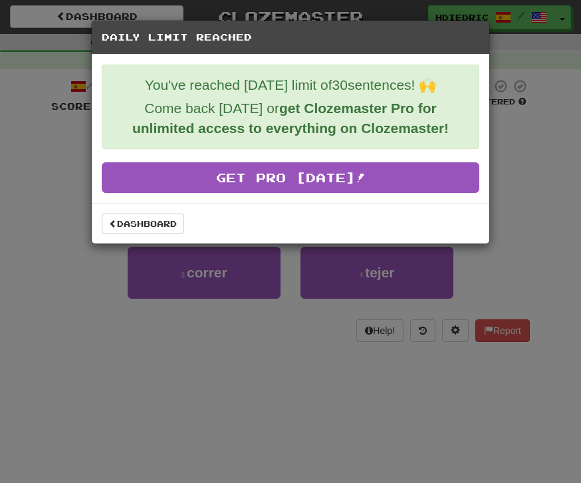
click at [202, 332] on div "Daily Limit Reached You've reached today's limit of 30 sentences! 🙌 Come back t…" at bounding box center [290, 241] width 581 height 483
click at [127, 221] on link "Dashboard" at bounding box center [143, 224] width 82 height 20
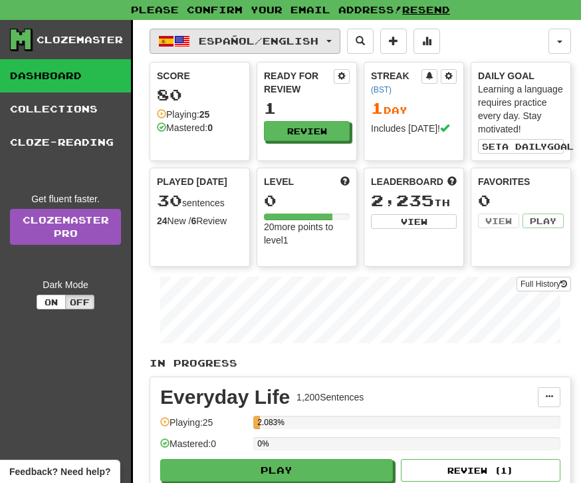
click at [283, 38] on span "Español / English" at bounding box center [259, 40] width 120 height 11
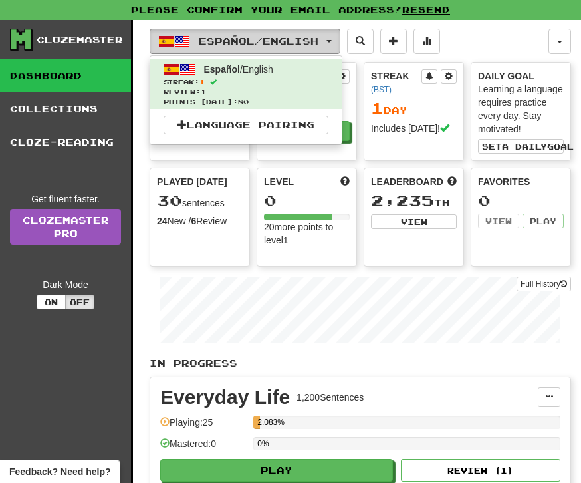
click at [283, 37] on span "Español / English" at bounding box center [259, 40] width 120 height 11
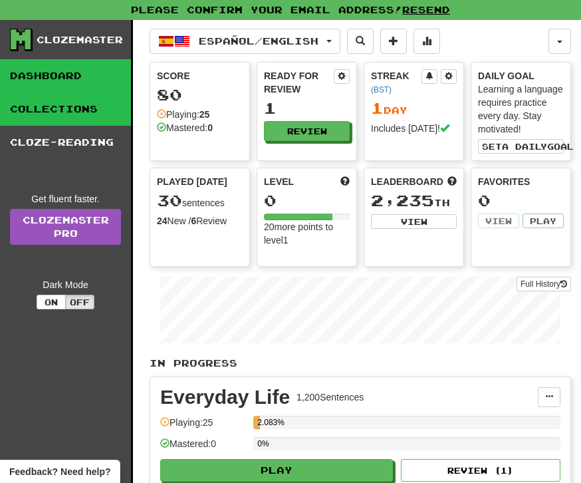
click at [18, 112] on link "Collections" at bounding box center [65, 108] width 131 height 33
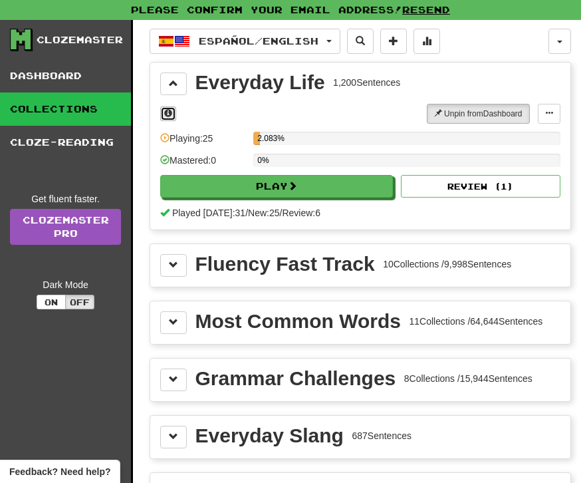
click at [163, 114] on button at bounding box center [168, 113] width 16 height 15
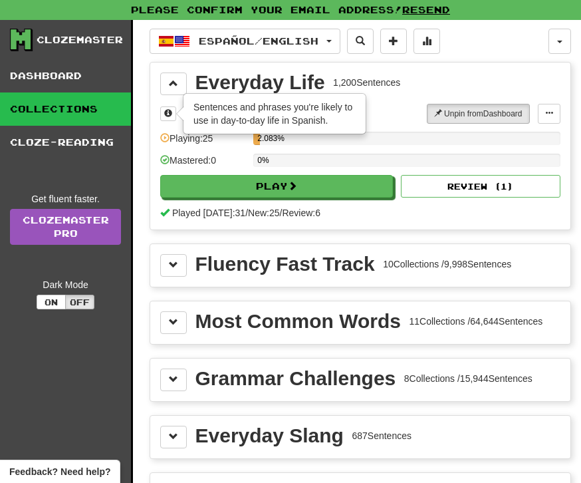
click at [383, 100] on div "Everyday Life 1,200 Sentences × Sentences and phrases you're likely to use in d…" at bounding box center [360, 146] width 420 height 167
click at [167, 324] on button at bounding box center [173, 322] width 27 height 23
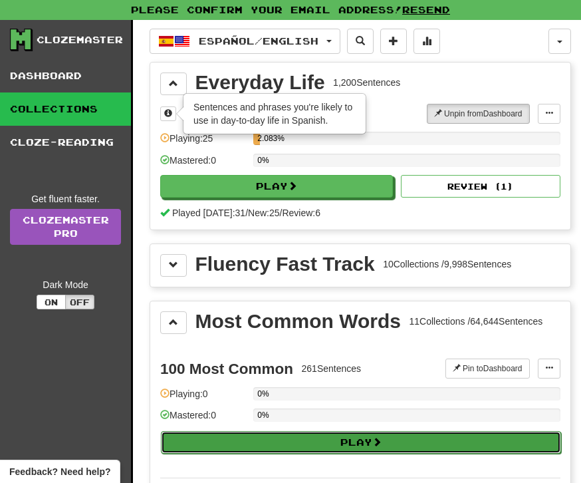
click at [261, 431] on button "Play" at bounding box center [361, 442] width 401 height 23
select select "**"
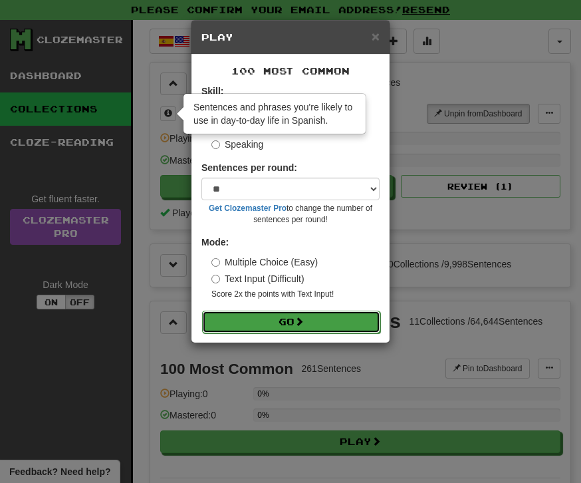
click at [275, 323] on button "Go" at bounding box center [291, 322] width 178 height 23
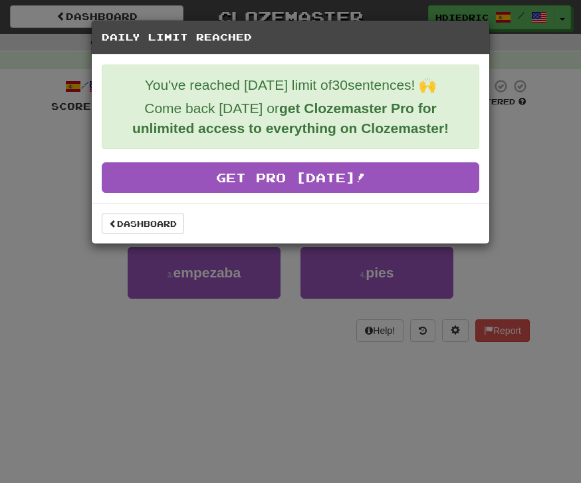
click at [273, 292] on div "Daily Limit Reached You've reached [DATE] limit of 30 sentences! 🙌 Come back [D…" at bounding box center [290, 241] width 581 height 483
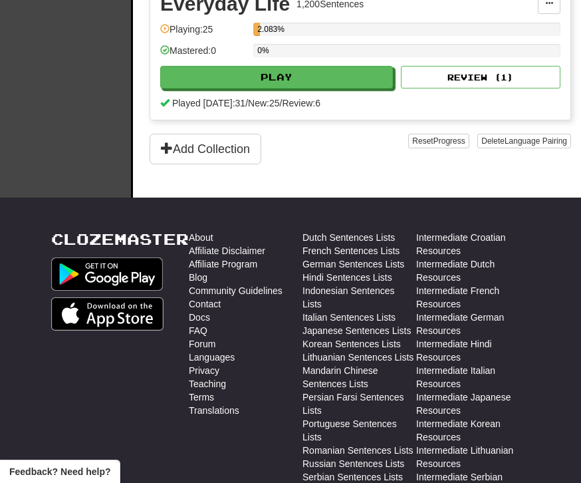
scroll to position [640, 0]
